Goal: Information Seeking & Learning: Learn about a topic

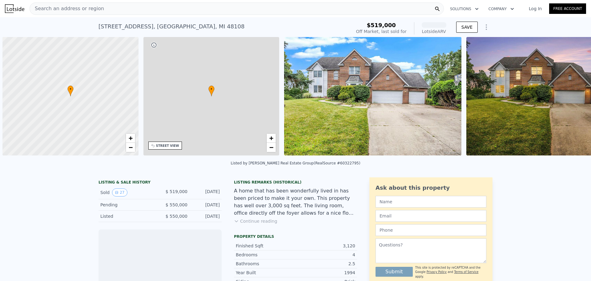
scroll to position [0, 2]
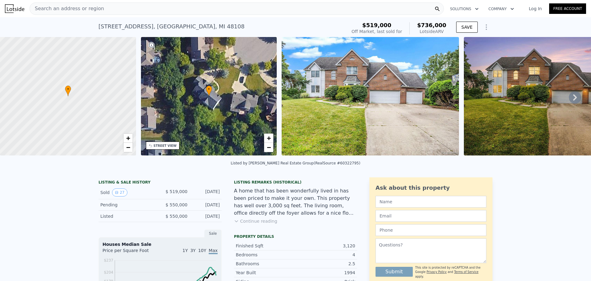
click at [483, 27] on icon "Show Options" at bounding box center [486, 26] width 7 height 7
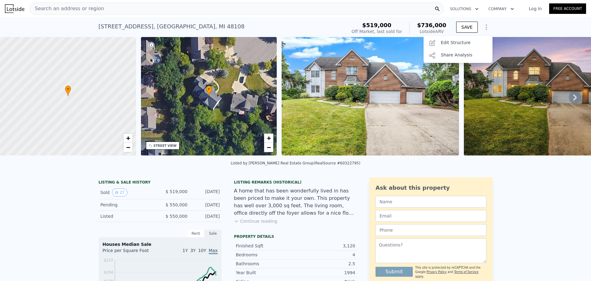
click at [122, 14] on div "Search an address or region" at bounding box center [237, 8] width 415 height 12
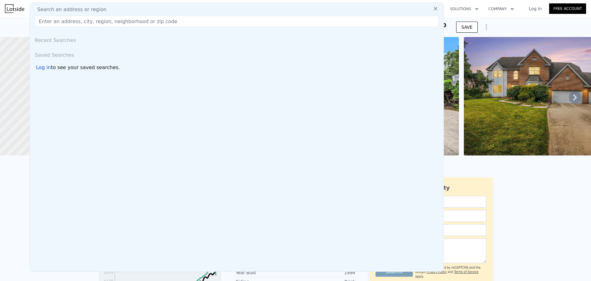
type input "2"
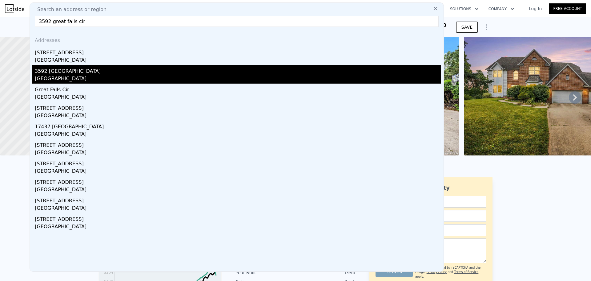
type input "3592 great falls cir"
click at [117, 75] on div "3592 [GEOGRAPHIC_DATA]" at bounding box center [238, 70] width 407 height 10
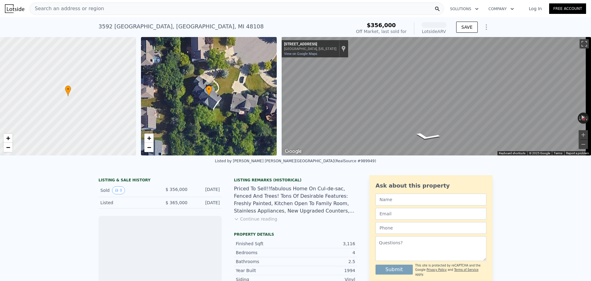
click at [252, 222] on button "Continue reading" at bounding box center [255, 219] width 43 height 6
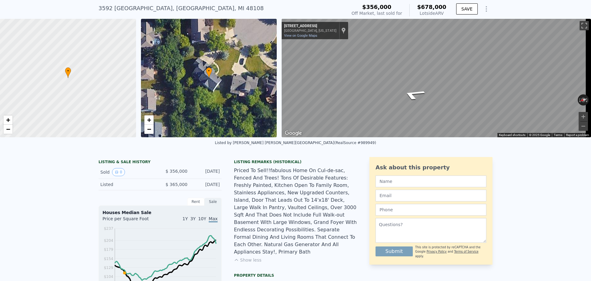
scroll to position [2, 0]
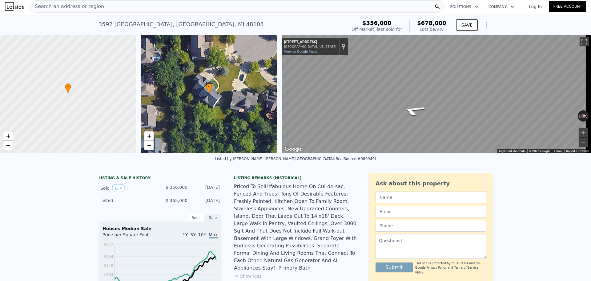
click at [130, 3] on div "Search an address or region" at bounding box center [237, 6] width 415 height 12
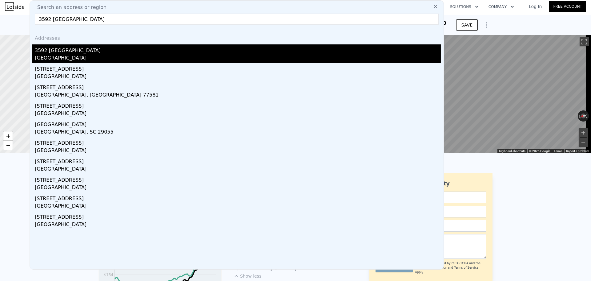
type input "3592 [GEOGRAPHIC_DATA]"
click at [135, 52] on div "3592 [GEOGRAPHIC_DATA]" at bounding box center [238, 49] width 407 height 10
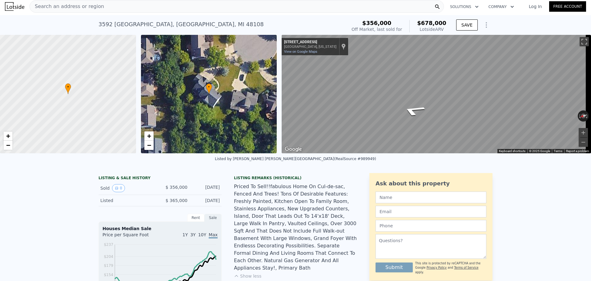
click at [124, 3] on div "Search an address or region" at bounding box center [237, 6] width 415 height 12
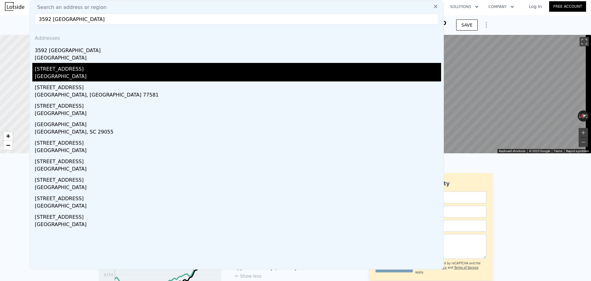
type input "3592 [GEOGRAPHIC_DATA]"
click at [114, 70] on div "[STREET_ADDRESS]" at bounding box center [238, 68] width 407 height 10
type input "$ 736,000"
type input "$ 134,637"
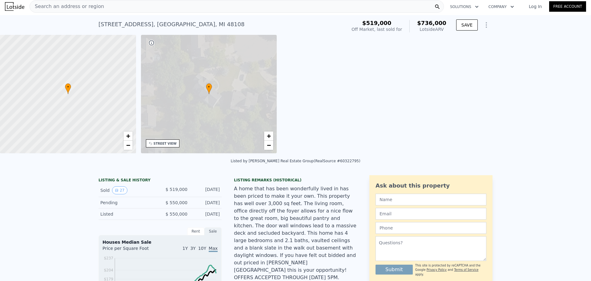
scroll to position [0, 143]
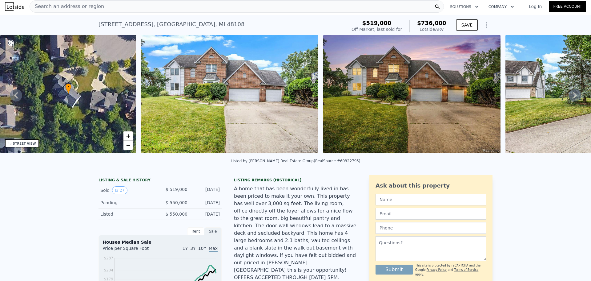
click at [569, 97] on icon at bounding box center [575, 95] width 12 height 12
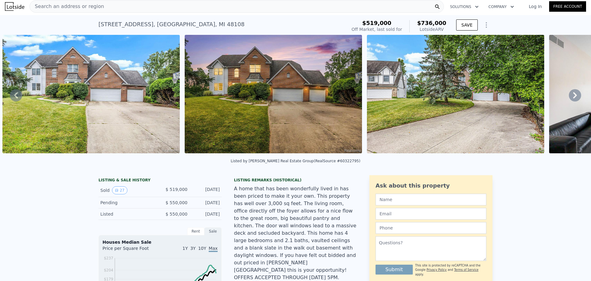
click at [570, 97] on icon at bounding box center [575, 95] width 12 height 12
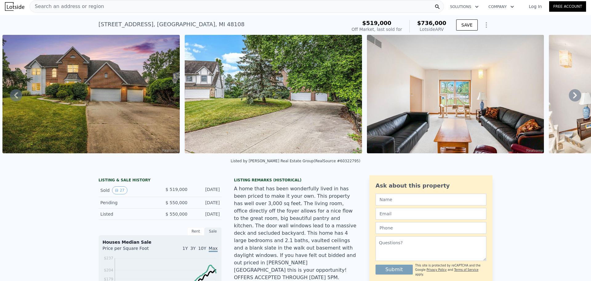
click at [570, 97] on icon at bounding box center [575, 95] width 12 height 12
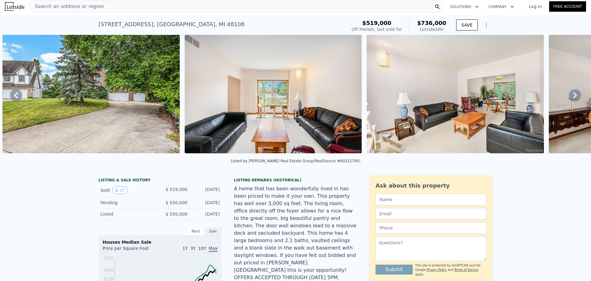
click at [570, 97] on icon at bounding box center [575, 95] width 12 height 12
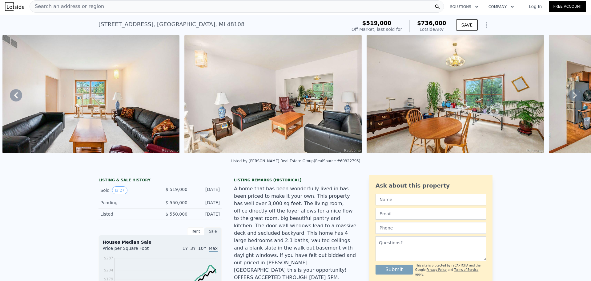
click at [570, 97] on icon at bounding box center [575, 95] width 12 height 12
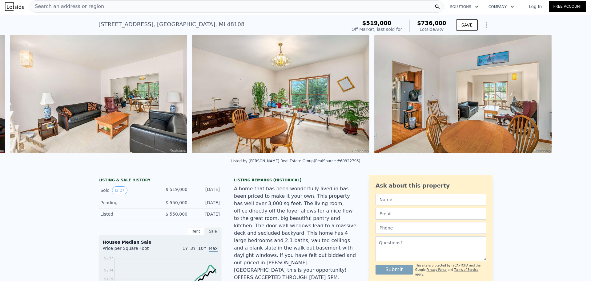
scroll to position [0, 1011]
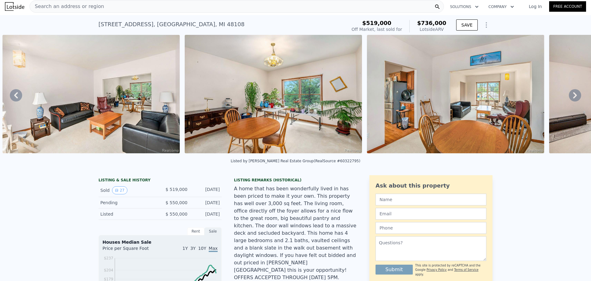
click at [569, 97] on div "• + − • + − STREET VIEW ← Move left → Move right ↑ Move up ↓ Move down + Zoom i…" at bounding box center [295, 95] width 591 height 120
click at [569, 97] on icon at bounding box center [575, 95] width 12 height 12
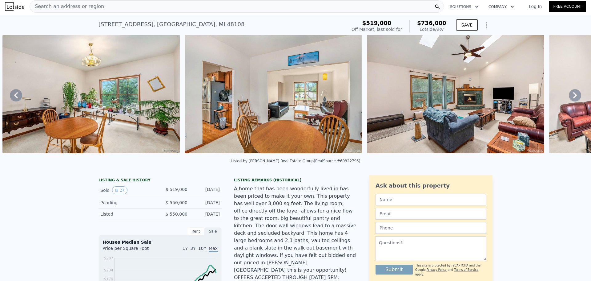
click at [569, 97] on icon at bounding box center [575, 95] width 12 height 12
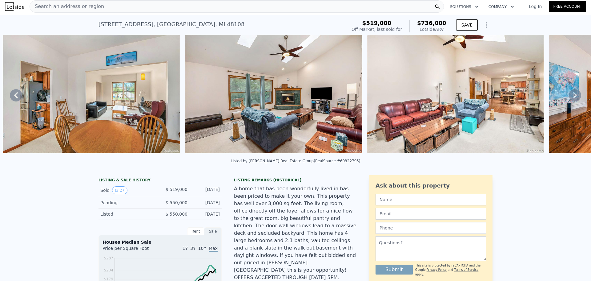
click at [569, 97] on icon at bounding box center [575, 95] width 12 height 12
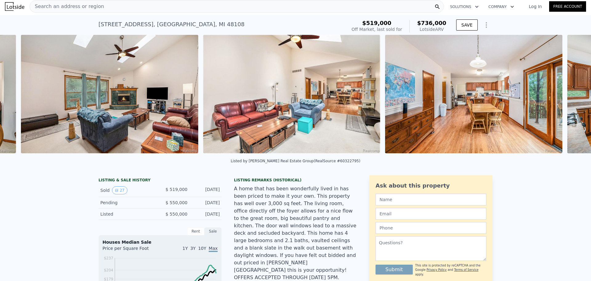
scroll to position [0, 1558]
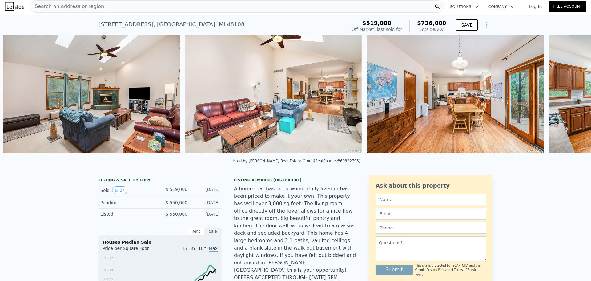
click at [569, 97] on div "• + − • + − STREET VIEW ← Move left → Move right ↑ Move up ↓ Move down + Zoom i…" at bounding box center [295, 95] width 591 height 120
click at [569, 97] on icon at bounding box center [575, 95] width 12 height 12
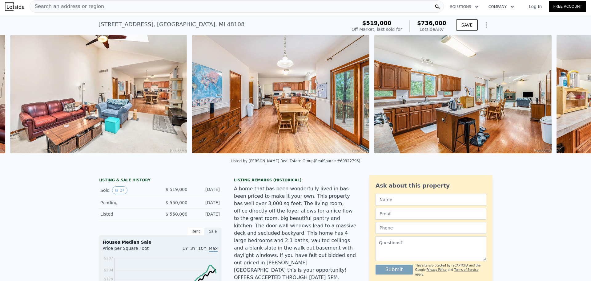
scroll to position [0, 1740]
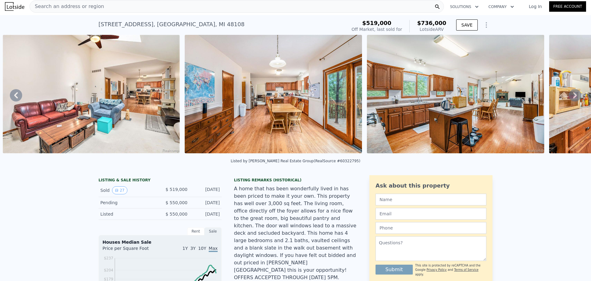
click at [569, 97] on icon at bounding box center [575, 95] width 12 height 12
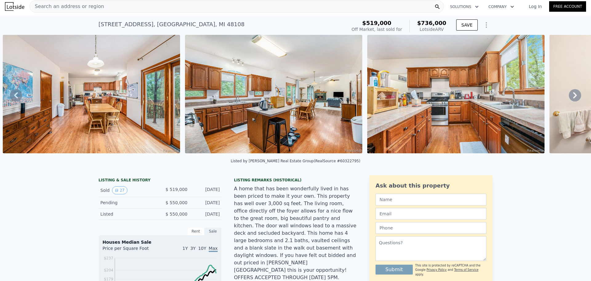
click at [569, 97] on icon at bounding box center [575, 95] width 12 height 12
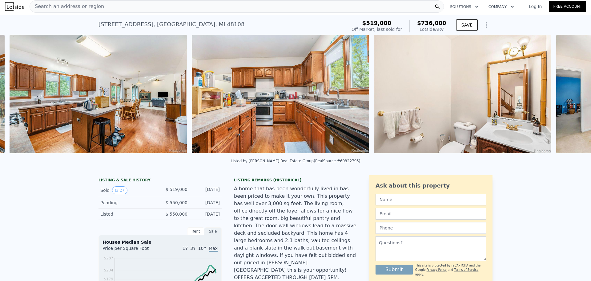
scroll to position [0, 2105]
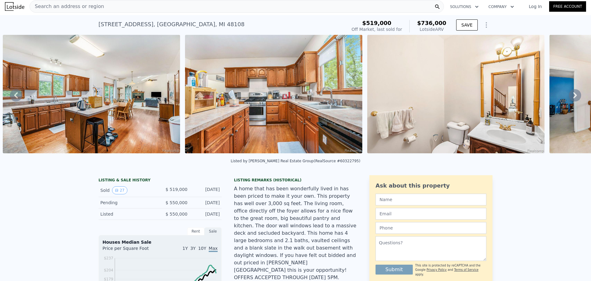
click at [125, 99] on img at bounding box center [91, 94] width 177 height 118
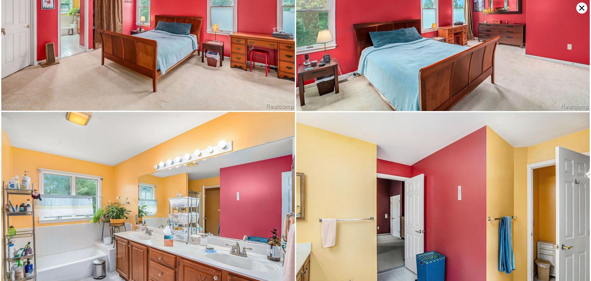
scroll to position [1564, 0]
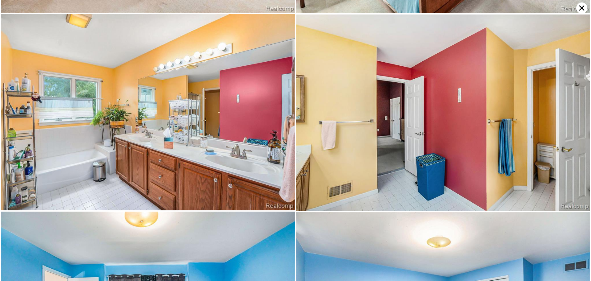
drag, startPoint x: 116, startPoint y: 146, endPoint x: 104, endPoint y: 146, distance: 12.0
drag, startPoint x: 104, startPoint y: 146, endPoint x: 288, endPoint y: 73, distance: 198.4
click at [288, 73] on img at bounding box center [148, 112] width 294 height 196
drag, startPoint x: 571, startPoint y: 169, endPoint x: 476, endPoint y: 166, distance: 94.9
click at [476, 166] on img at bounding box center [443, 112] width 294 height 196
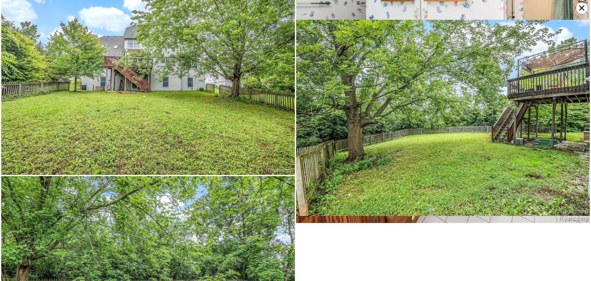
scroll to position [2389, 0]
click at [583, 7] on icon at bounding box center [582, 8] width 5 height 5
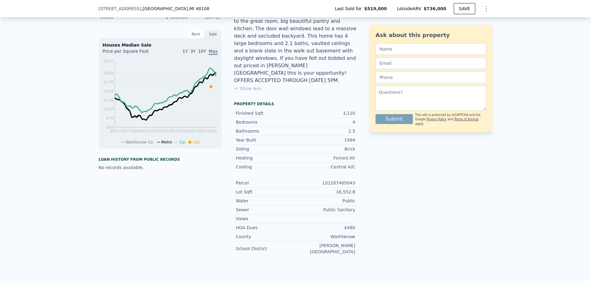
scroll to position [205, 0]
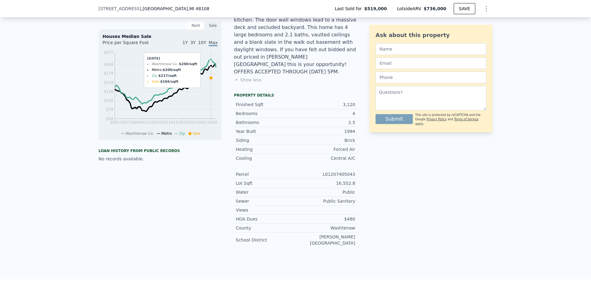
drag, startPoint x: 208, startPoint y: 83, endPoint x: 233, endPoint y: 75, distance: 25.8
click at [234, 75] on div "Listing Remarks (Historical) A home that has been wonderfully lived in has been…" at bounding box center [295, 31] width 123 height 118
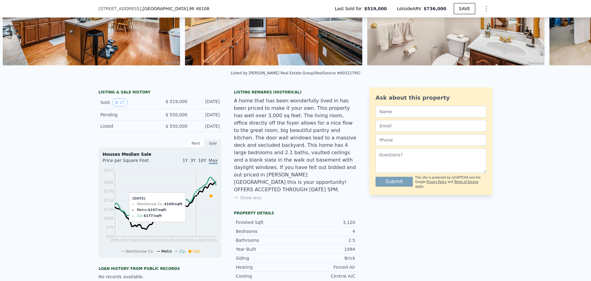
scroll to position [103, 0]
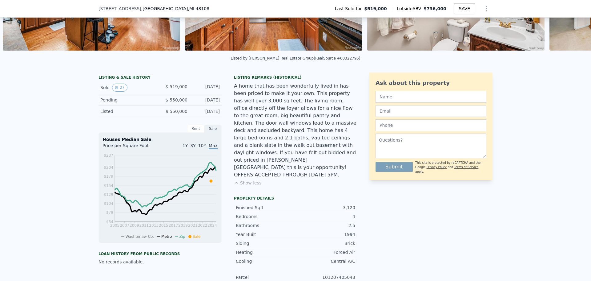
drag, startPoint x: 194, startPoint y: 128, endPoint x: 192, endPoint y: 134, distance: 5.9
click at [194, 128] on div "LISTING & SALE HISTORY Sold 27 $ 519,000 [DATE] Pending $ 550,000 [DATE] Listed…" at bounding box center [160, 168] width 123 height 192
click at [192, 132] on div "Rent" at bounding box center [195, 128] width 17 height 8
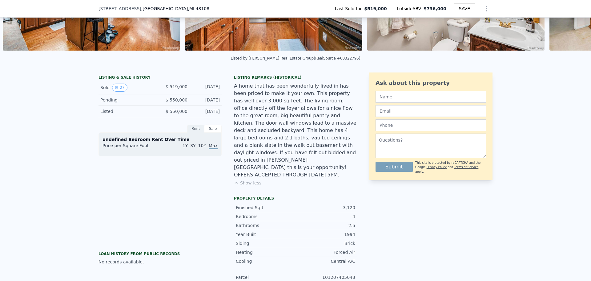
click at [208, 132] on div "Sale" at bounding box center [213, 128] width 17 height 8
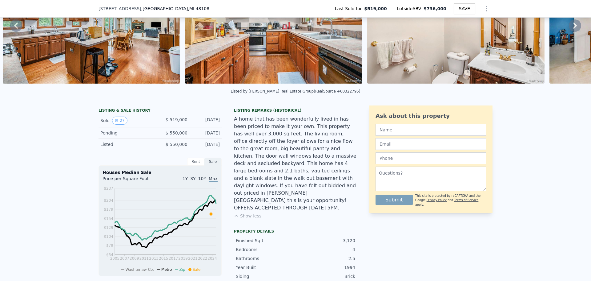
scroll to position [2, 0]
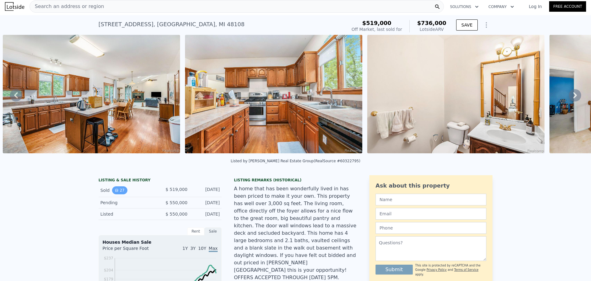
click at [119, 194] on button "27" at bounding box center [119, 190] width 15 height 8
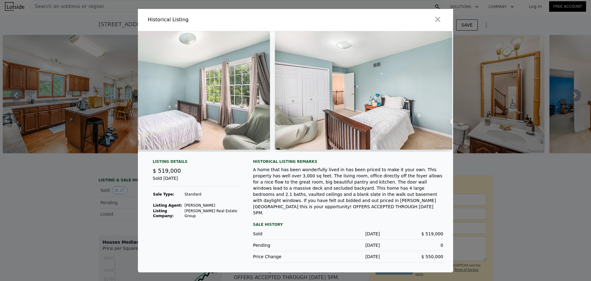
scroll to position [0, 3792]
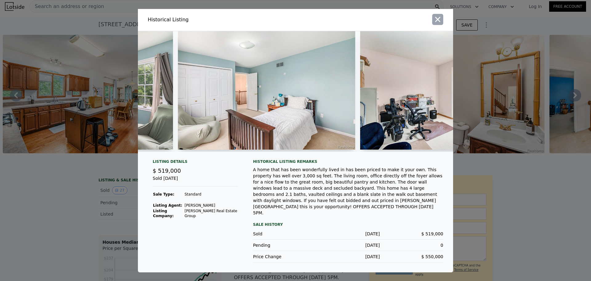
click at [438, 22] on icon "button" at bounding box center [438, 19] width 5 height 5
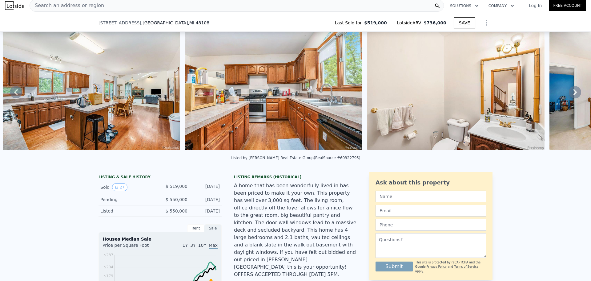
scroll to position [2, 0]
